Goal: Information Seeking & Learning: Learn about a topic

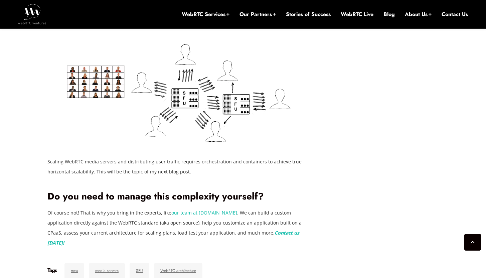
scroll to position [1607, 0]
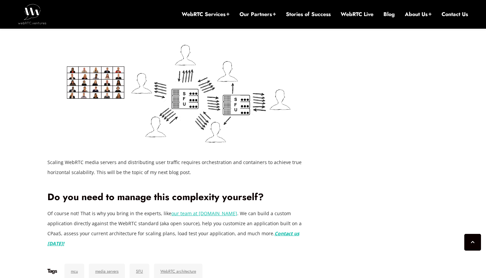
click at [184, 216] on link "our team at WebRTC.ventures" at bounding box center [204, 213] width 66 height 6
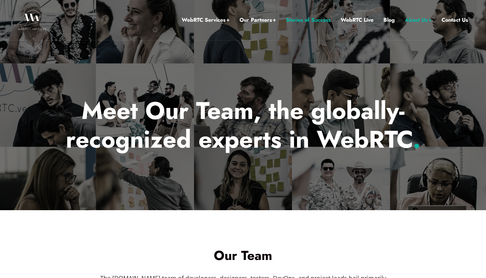
click at [301, 19] on link "Stories of Success" at bounding box center [308, 20] width 45 height 9
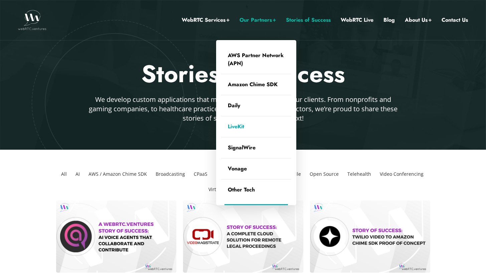
click at [263, 128] on link "LiveKit" at bounding box center [256, 126] width 70 height 21
